Goal: Navigation & Orientation: Find specific page/section

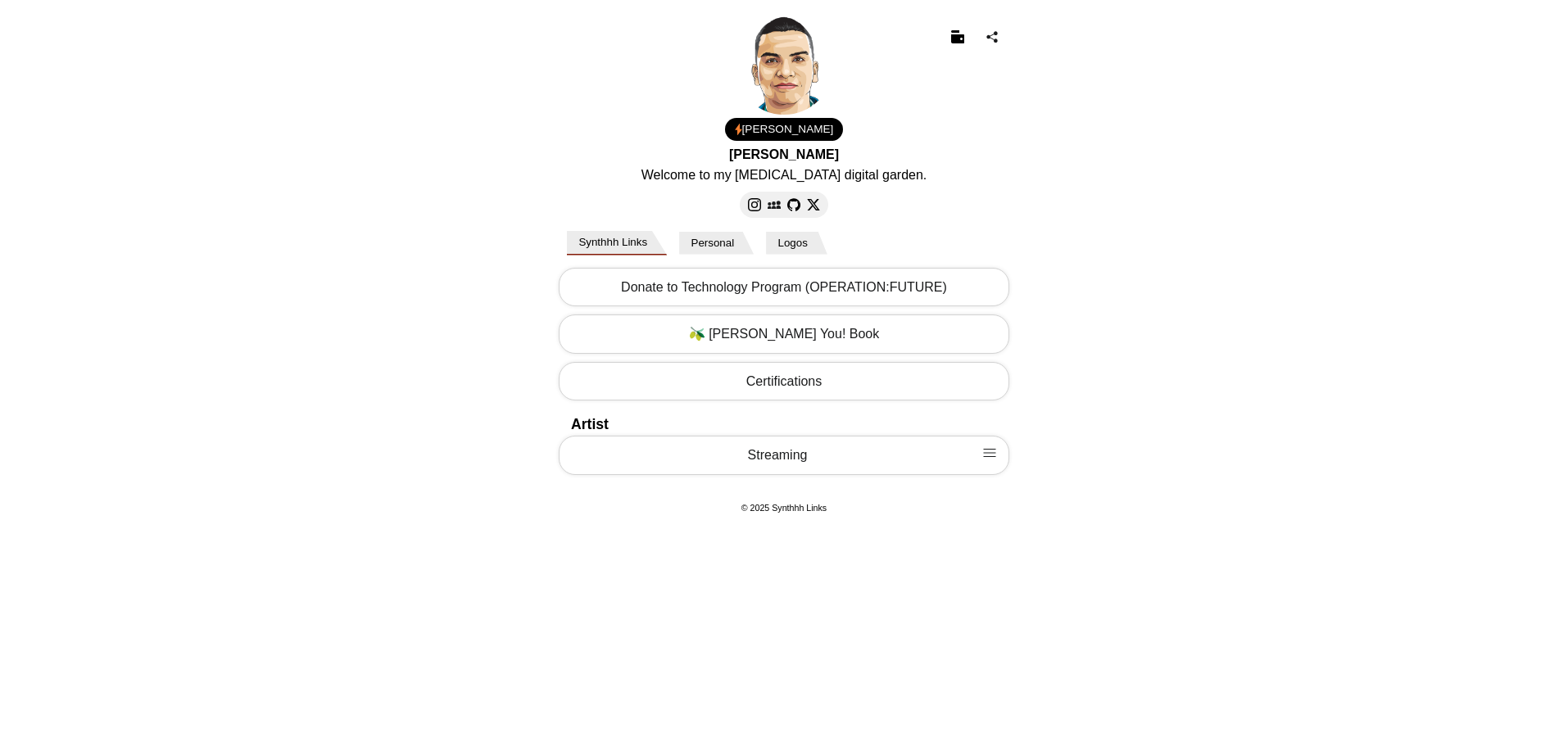
select select "US"
click at [757, 202] on img at bounding box center [754, 205] width 13 height 13
click at [755, 208] on img at bounding box center [754, 205] width 13 height 13
click at [406, 123] on body "[PERSON_NAME] Welcome to my [MEDICAL_DATA] digital garden. 1.00 USD Email Loadi…" at bounding box center [784, 267] width 1568 height 533
click at [779, 207] on img at bounding box center [774, 205] width 13 height 13
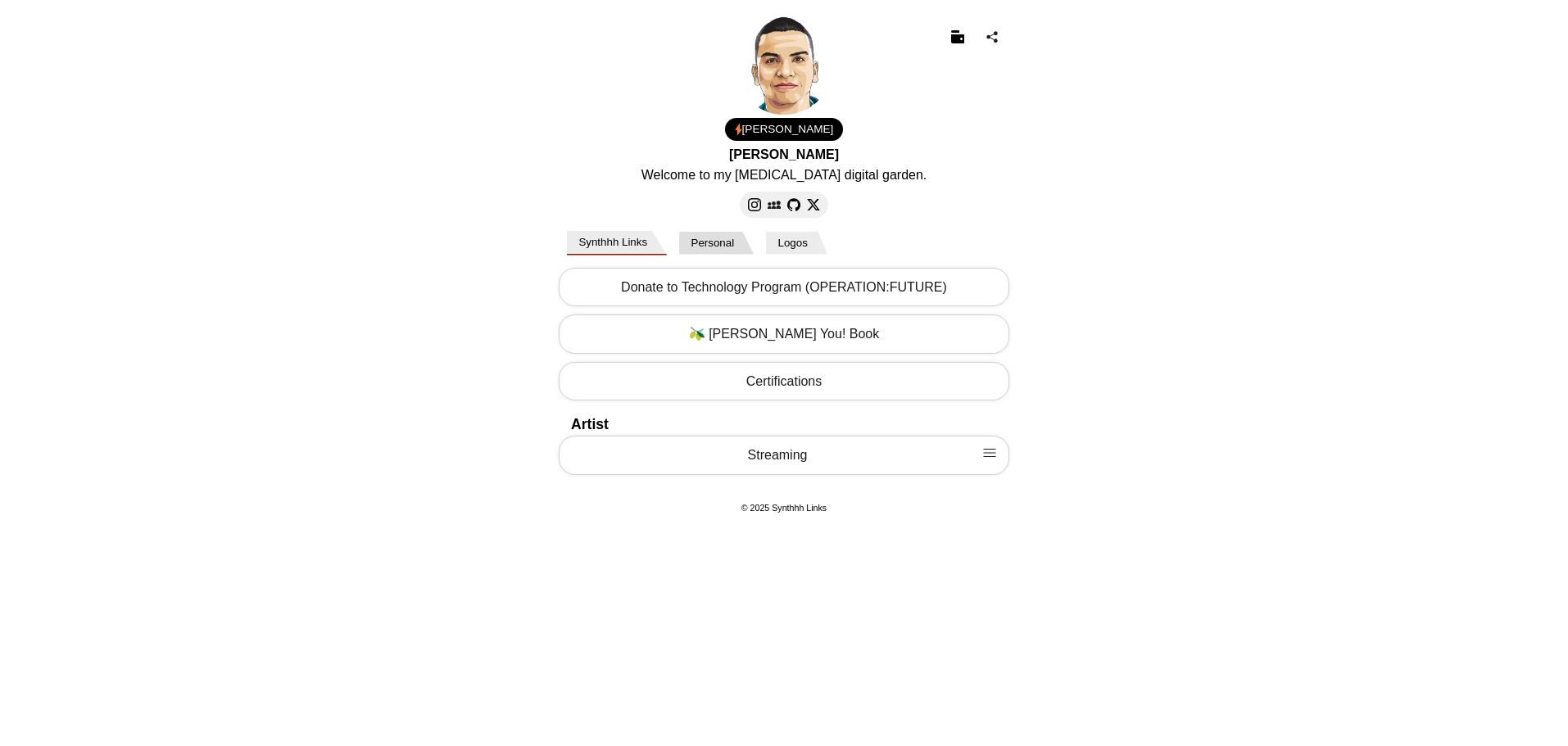
click at [751, 243] on button "Personal" at bounding box center [716, 243] width 74 height 23
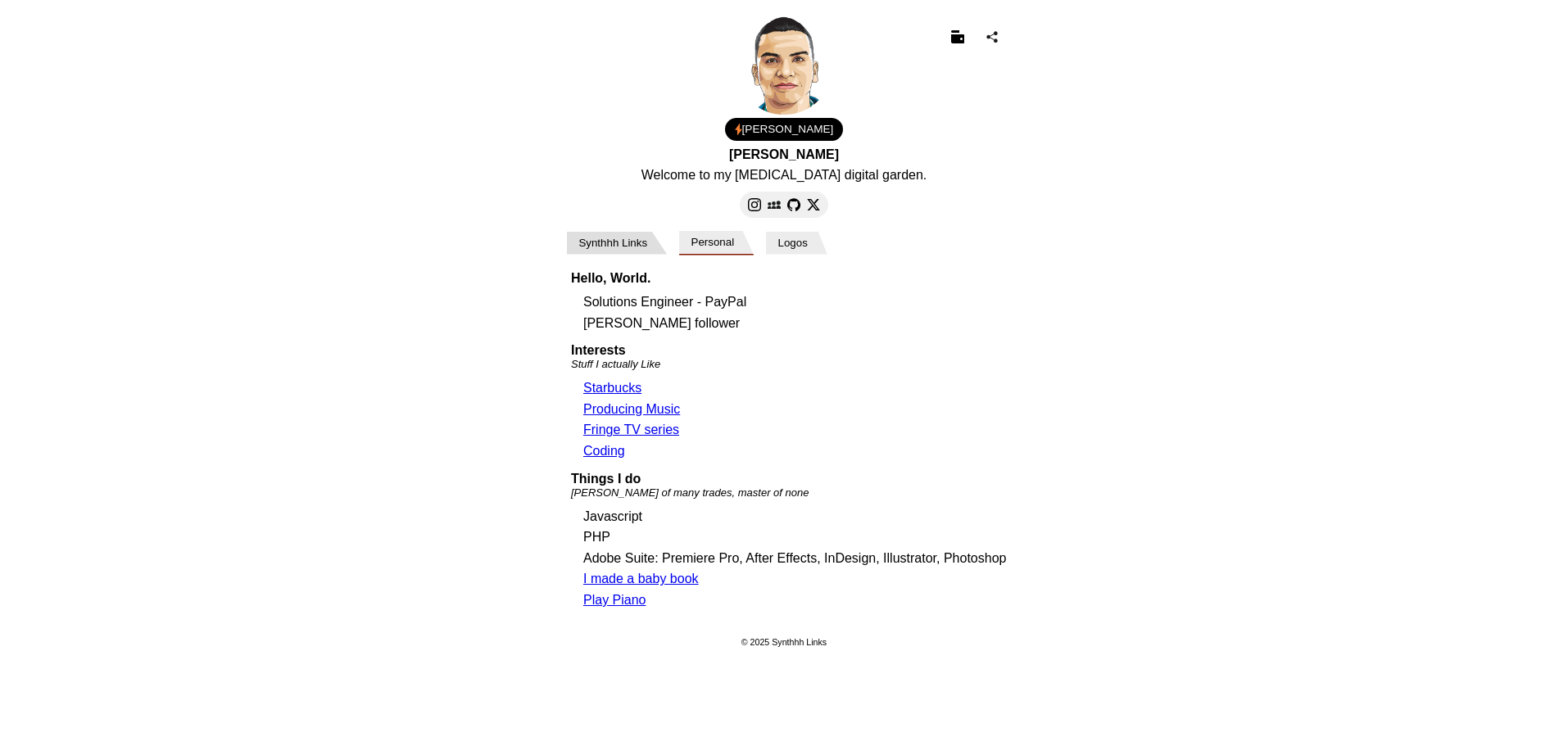
click at [643, 244] on button "Synthhh Links" at bounding box center [617, 243] width 100 height 23
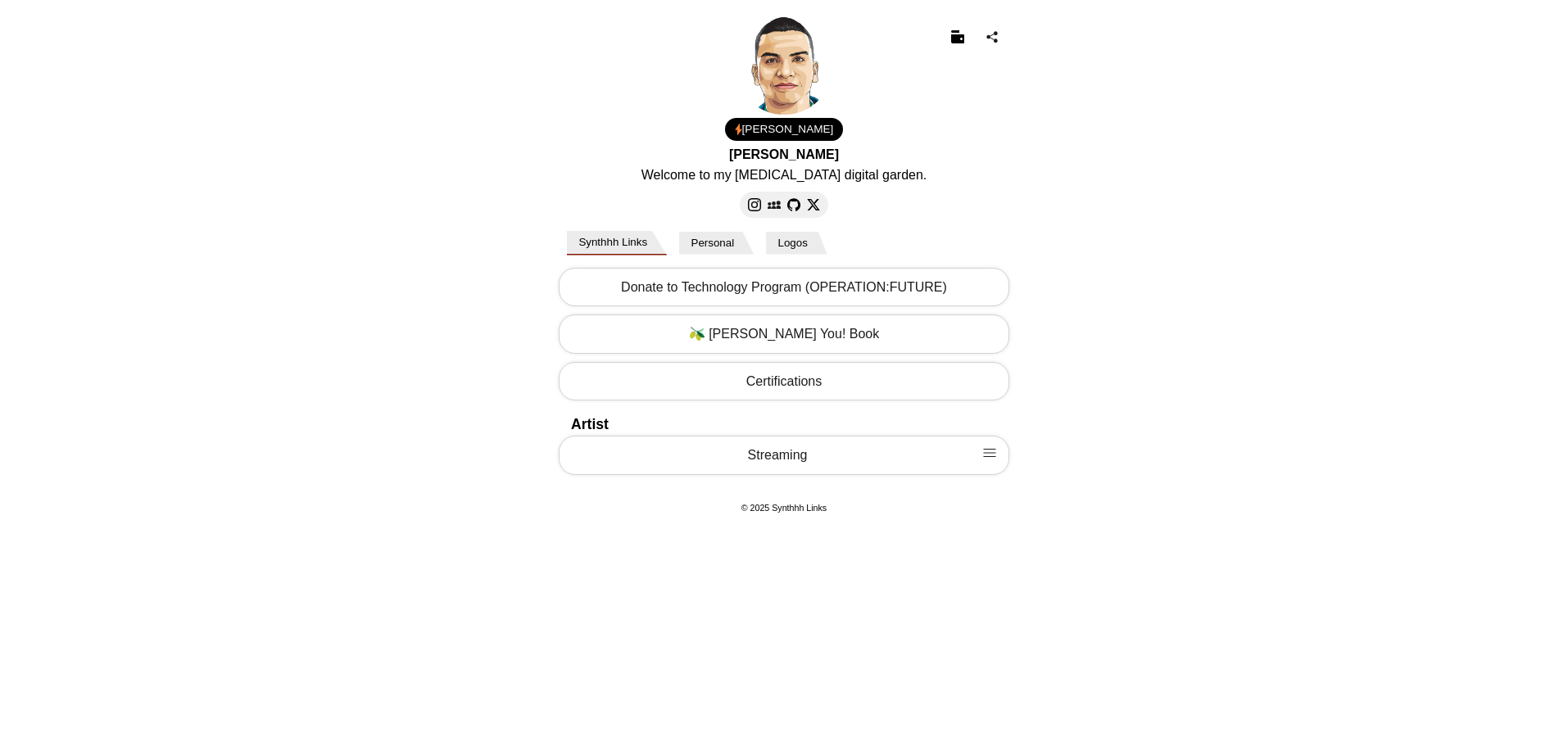
click at [381, 242] on body "[PERSON_NAME] Welcome to my [MEDICAL_DATA] digital garden. 1.00 USD Email Loadi…" at bounding box center [784, 267] width 1568 height 533
click at [426, 296] on body "[PERSON_NAME] Welcome to my [MEDICAL_DATA] digital garden. 1.00 USD Email Loadi…" at bounding box center [784, 267] width 1568 height 533
click at [403, 254] on body "[PERSON_NAME] Welcome to my [MEDICAL_DATA] digital garden. 1.00 USD Email Loadi…" at bounding box center [784, 267] width 1568 height 533
click at [812, 255] on button "Logos" at bounding box center [796, 243] width 62 height 23
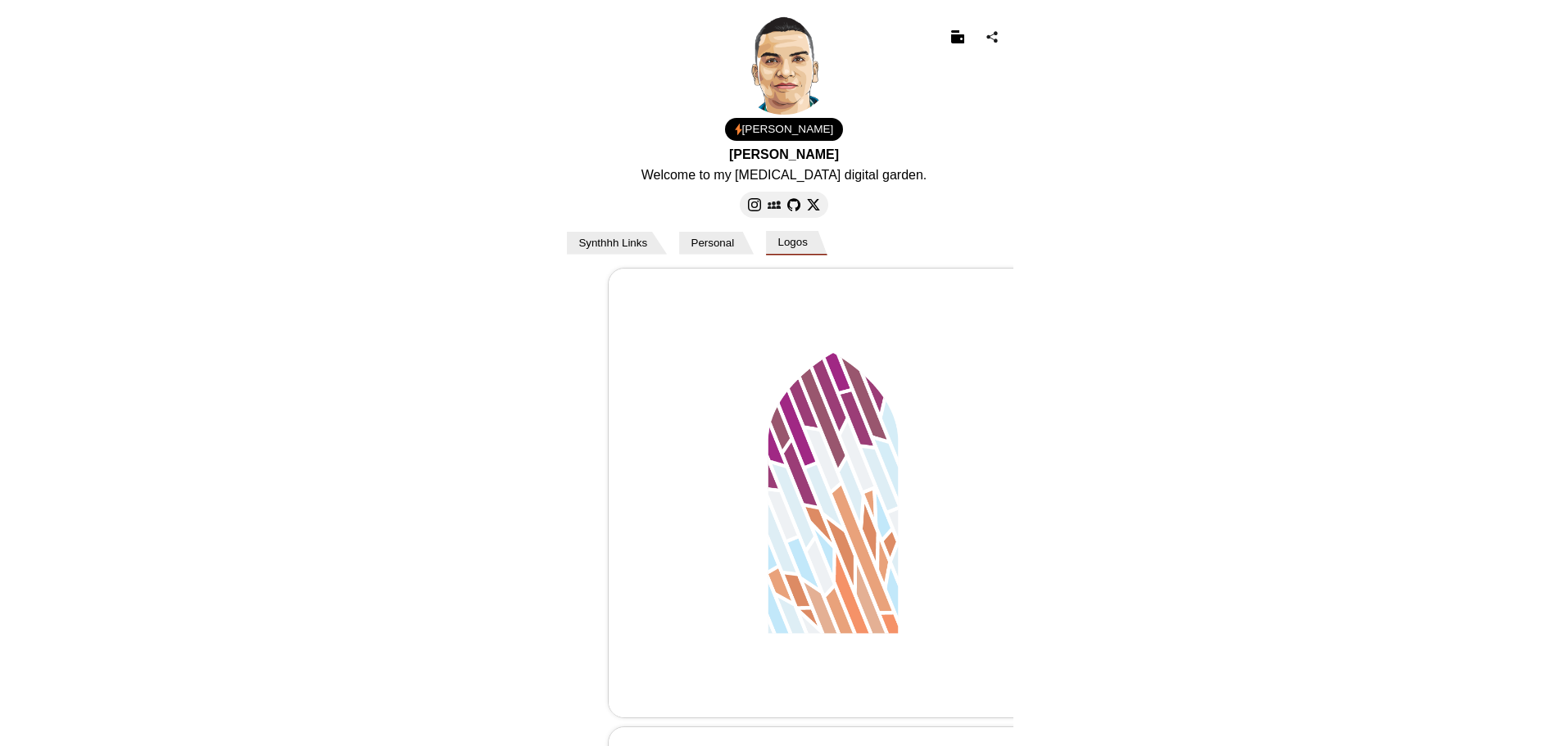
scroll to position [0, 918]
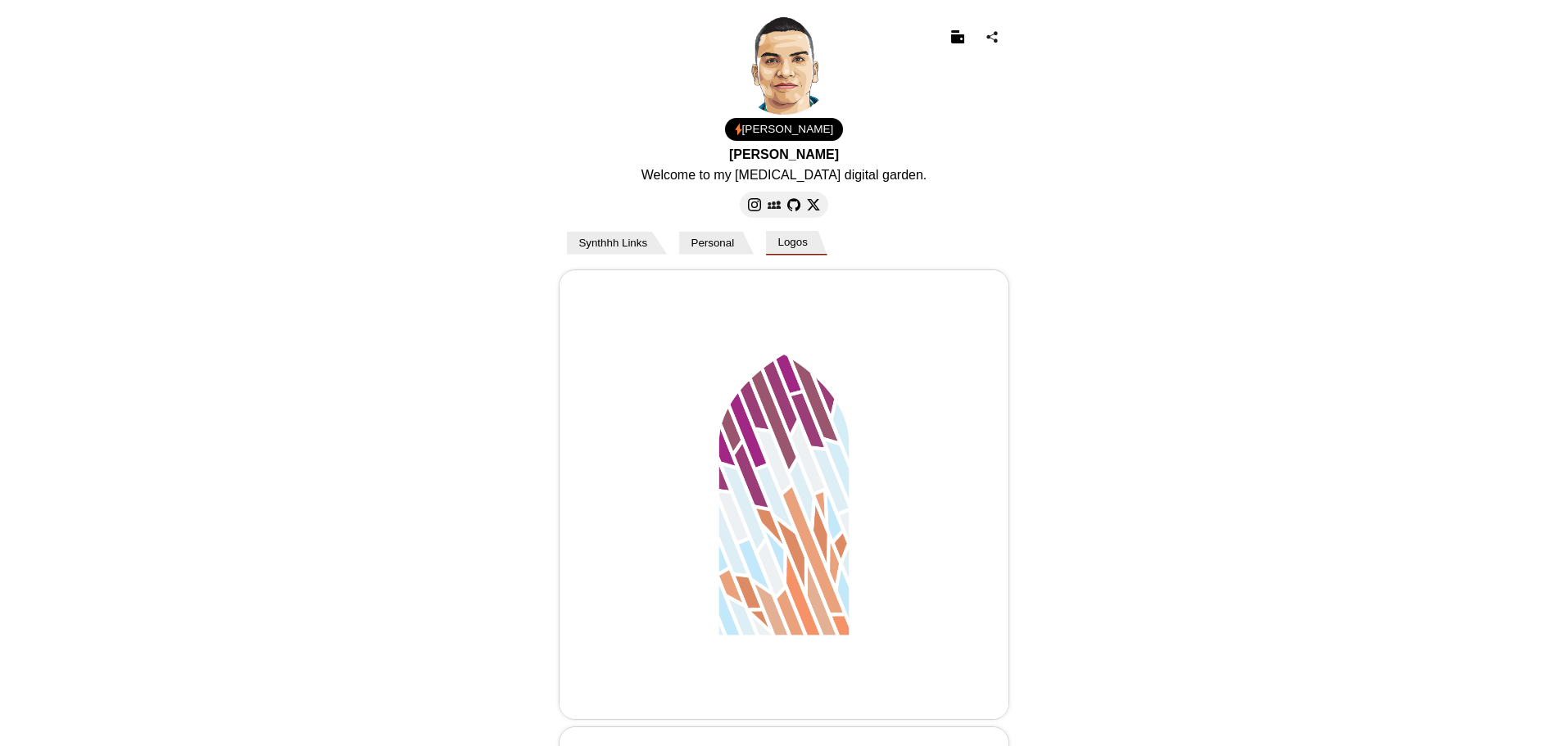
click at [679, 339] on img at bounding box center [784, 495] width 449 height 450
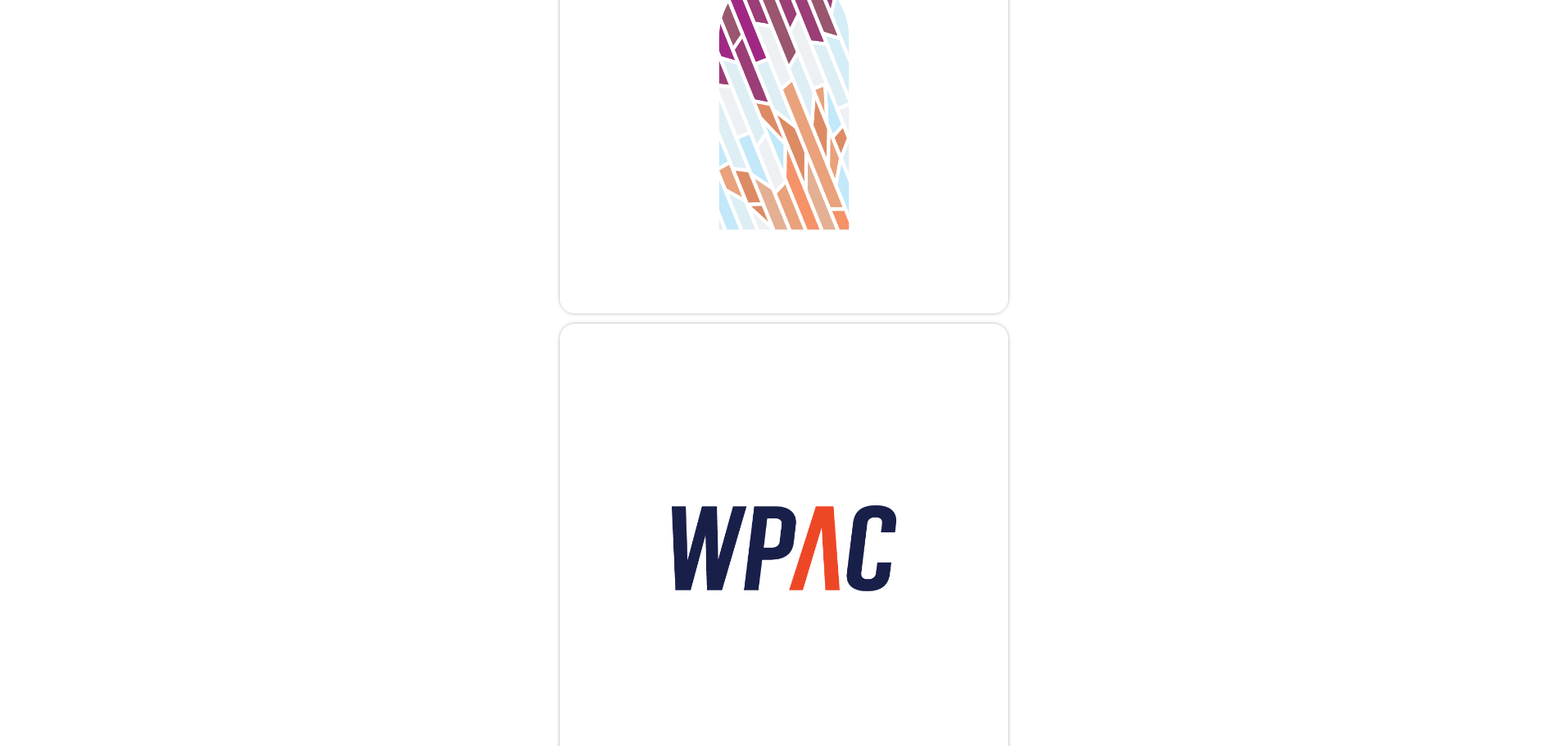
scroll to position [410, 0]
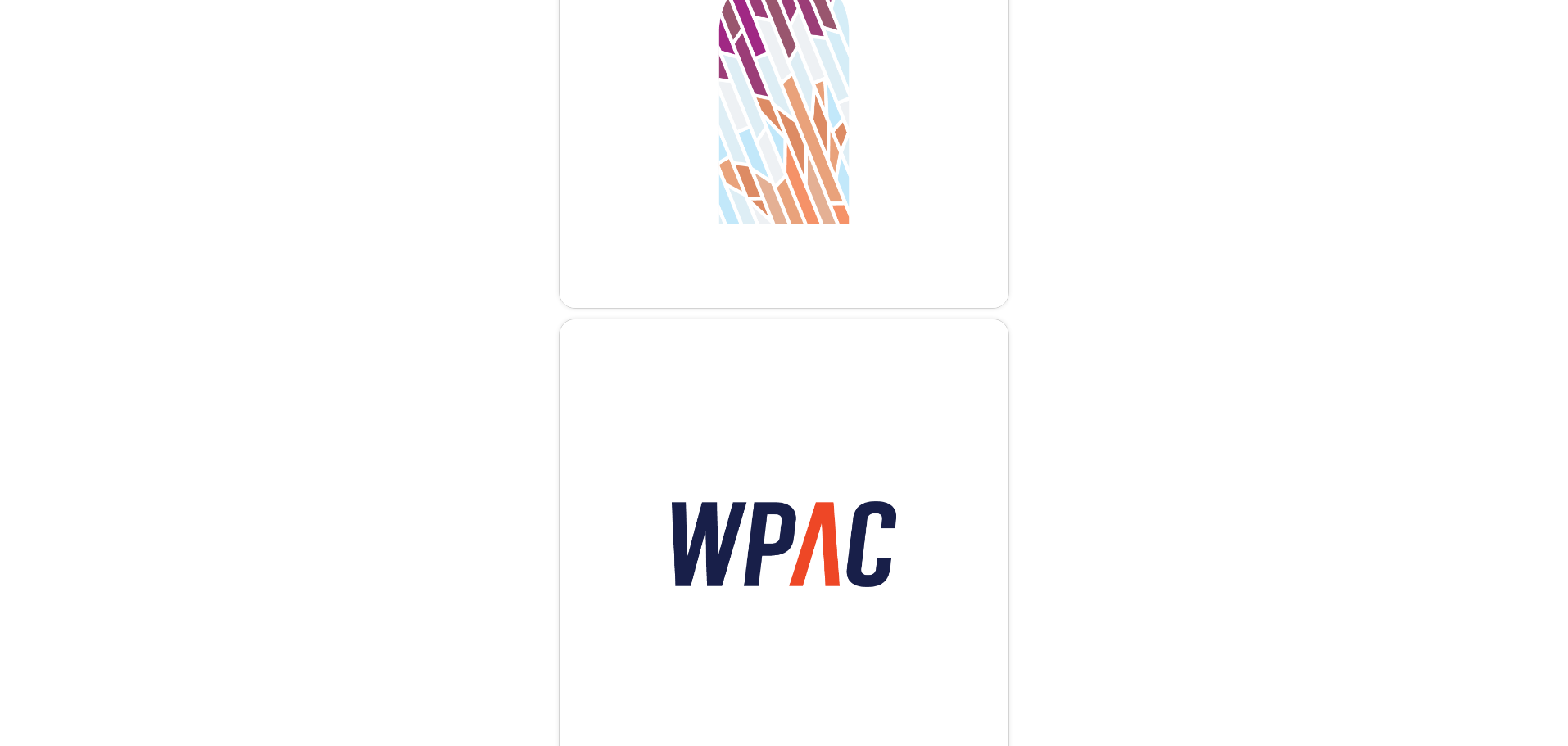
click at [683, 403] on img at bounding box center [784, 544] width 449 height 450
click at [725, 157] on img at bounding box center [784, 85] width 449 height 450
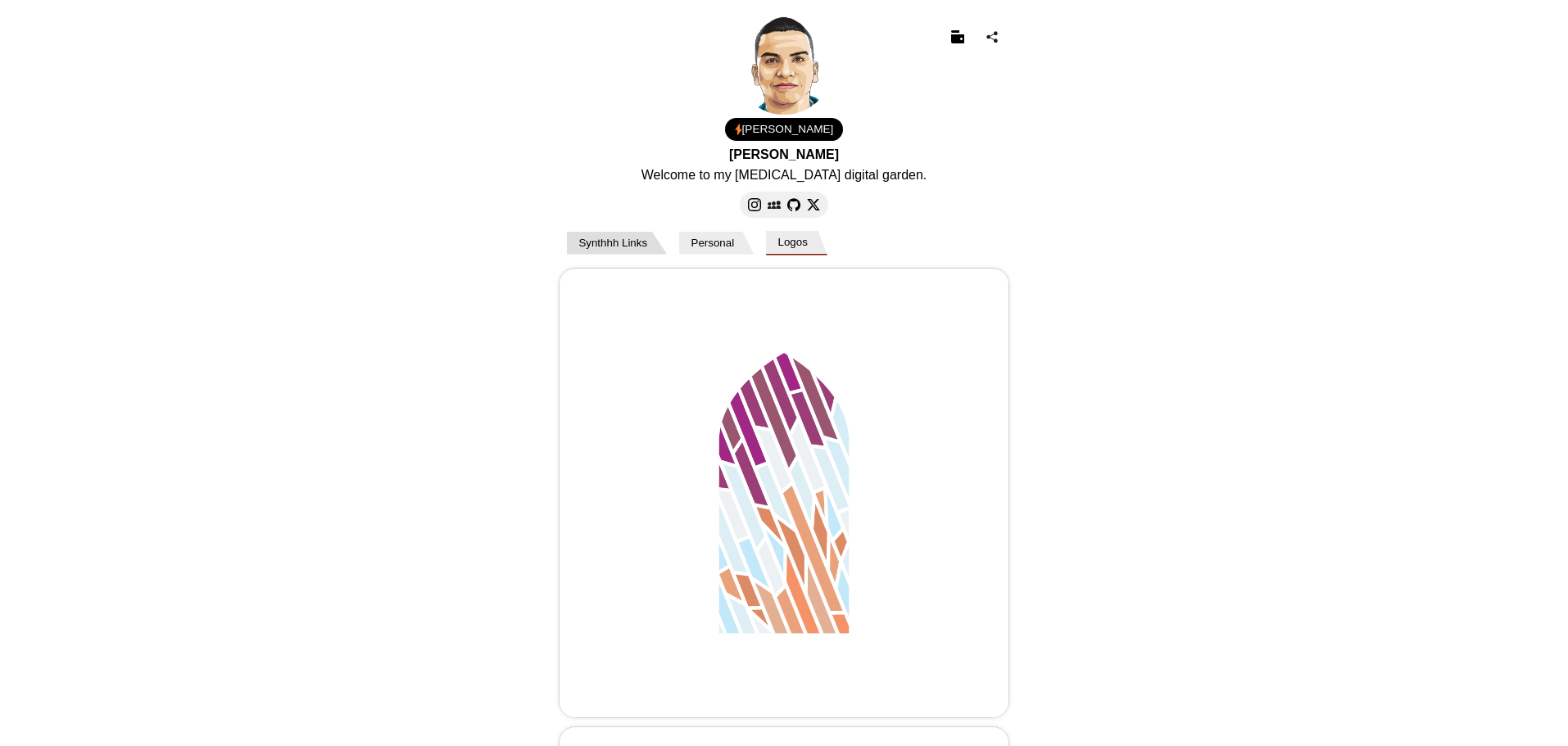
click at [640, 244] on button "Synthhh Links" at bounding box center [617, 243] width 100 height 23
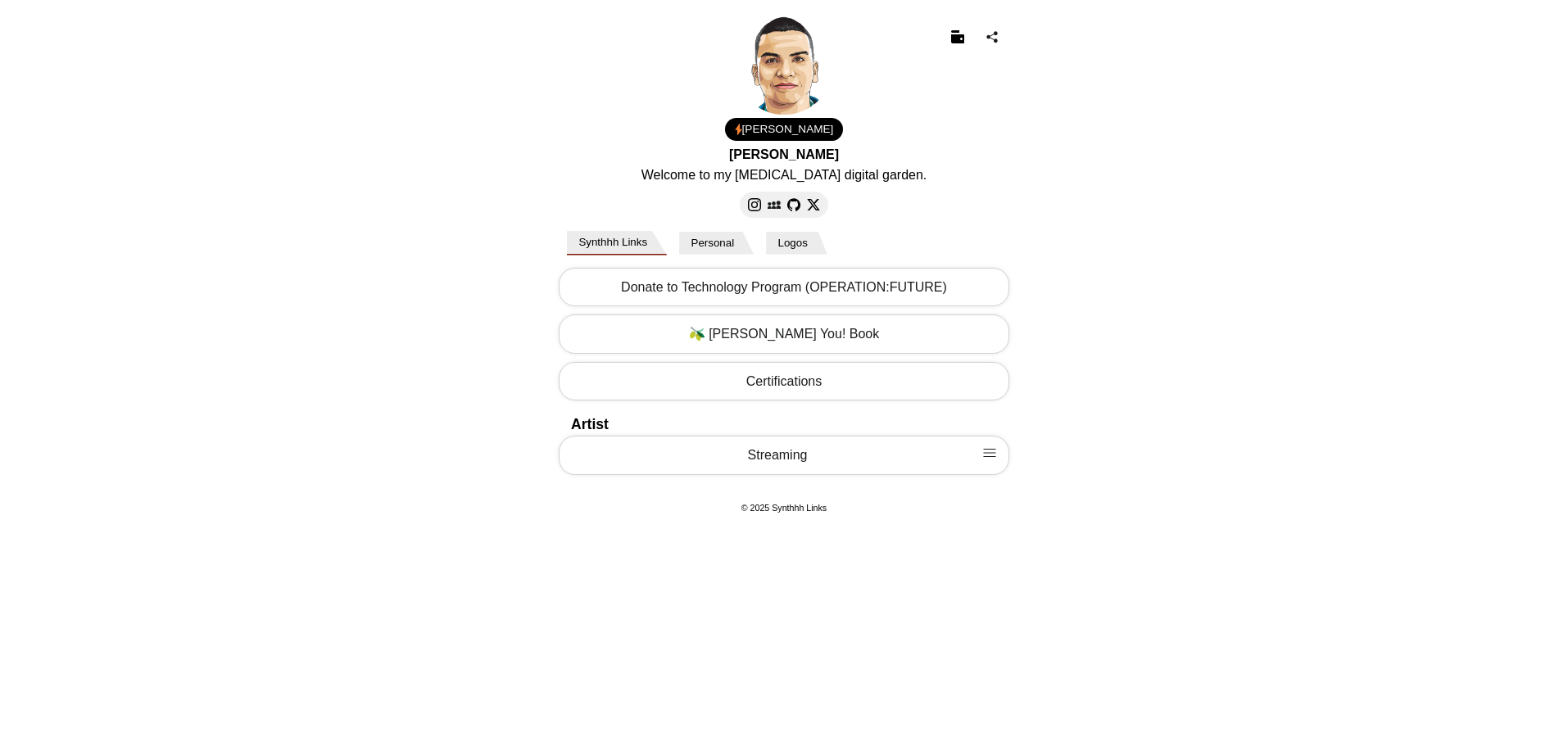
click at [978, 47] on div at bounding box center [975, 37] width 61 height 26
click at [955, 34] on img at bounding box center [957, 37] width 13 height 13
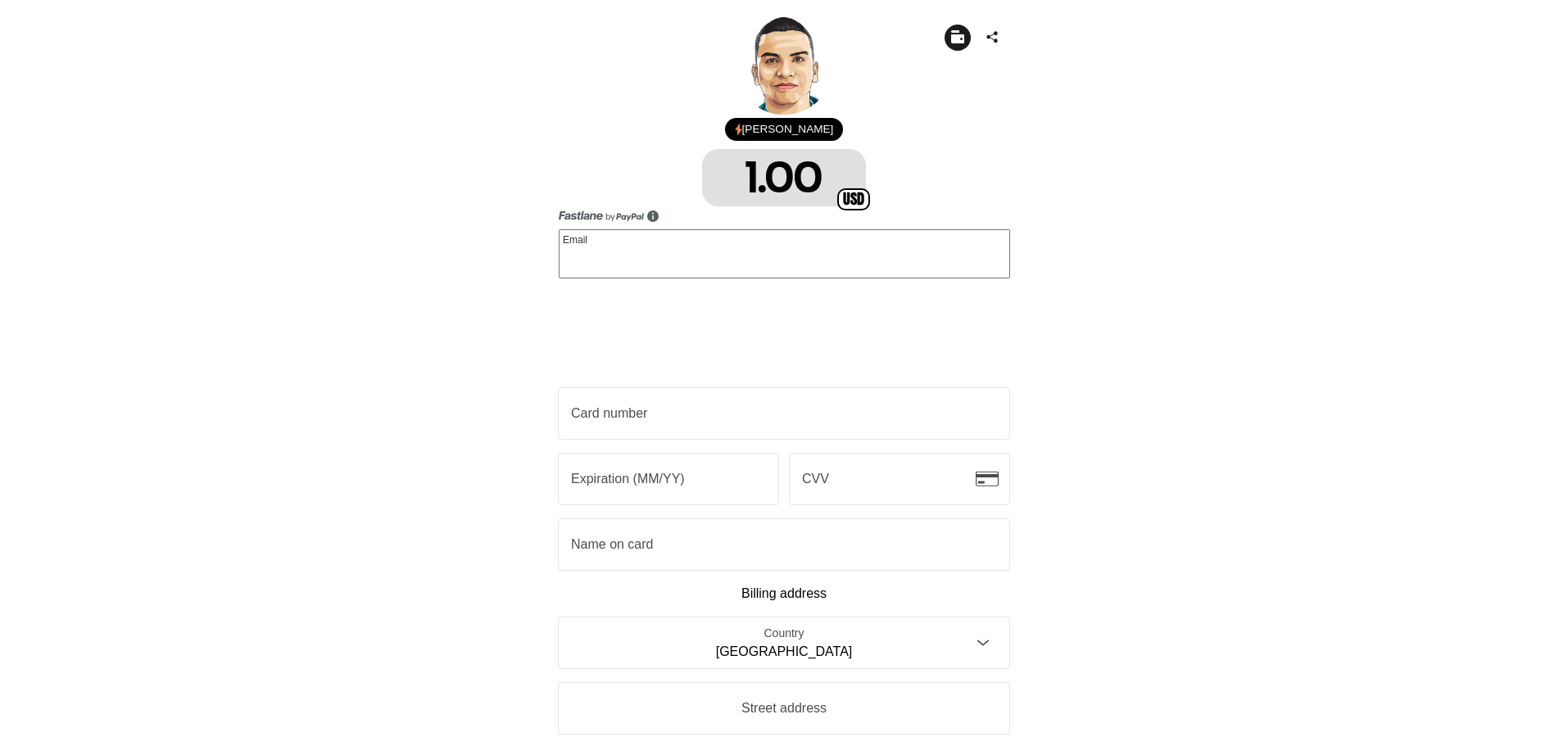
click at [953, 37] on img at bounding box center [957, 37] width 13 height 13
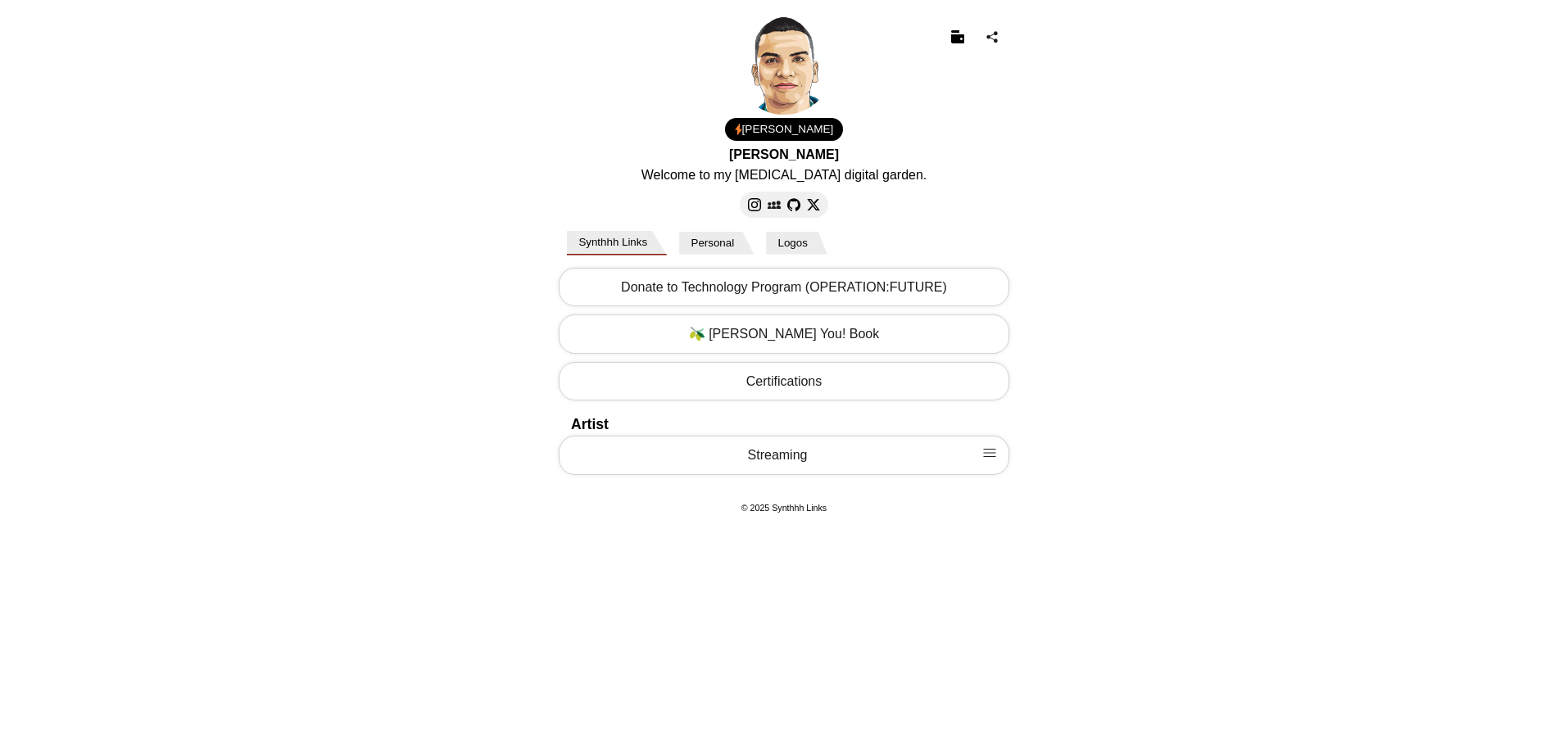
click at [268, 149] on body "[PERSON_NAME] Welcome to my [MEDICAL_DATA] digital garden. 1.00 USD Email Loadi…" at bounding box center [784, 267] width 1568 height 533
